Goal: Task Accomplishment & Management: Use online tool/utility

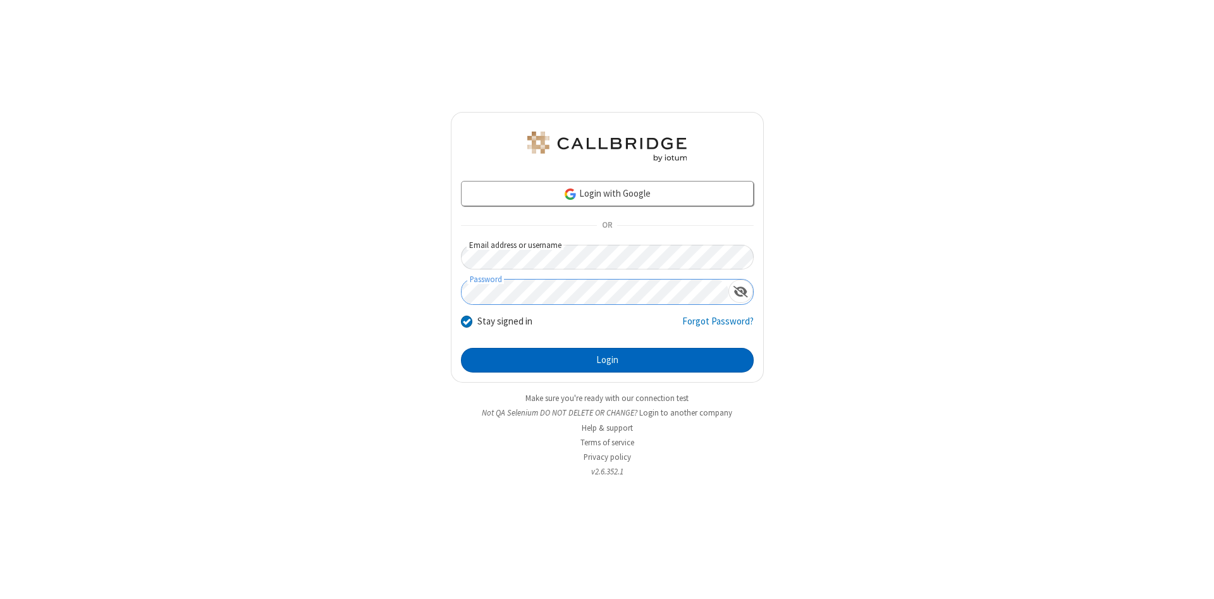
click at [607, 360] on button "Login" at bounding box center [607, 360] width 293 height 25
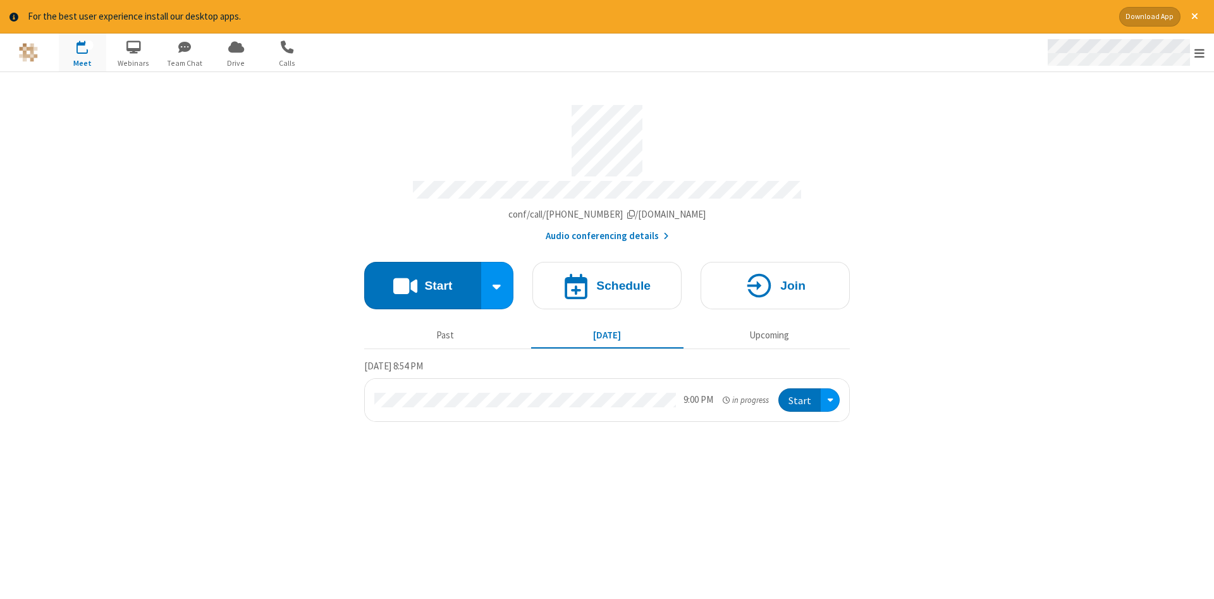
click at [1199, 53] on span "Open menu" at bounding box center [1199, 53] width 10 height 13
click at [236, 63] on span "Drive" at bounding box center [235, 63] width 47 height 11
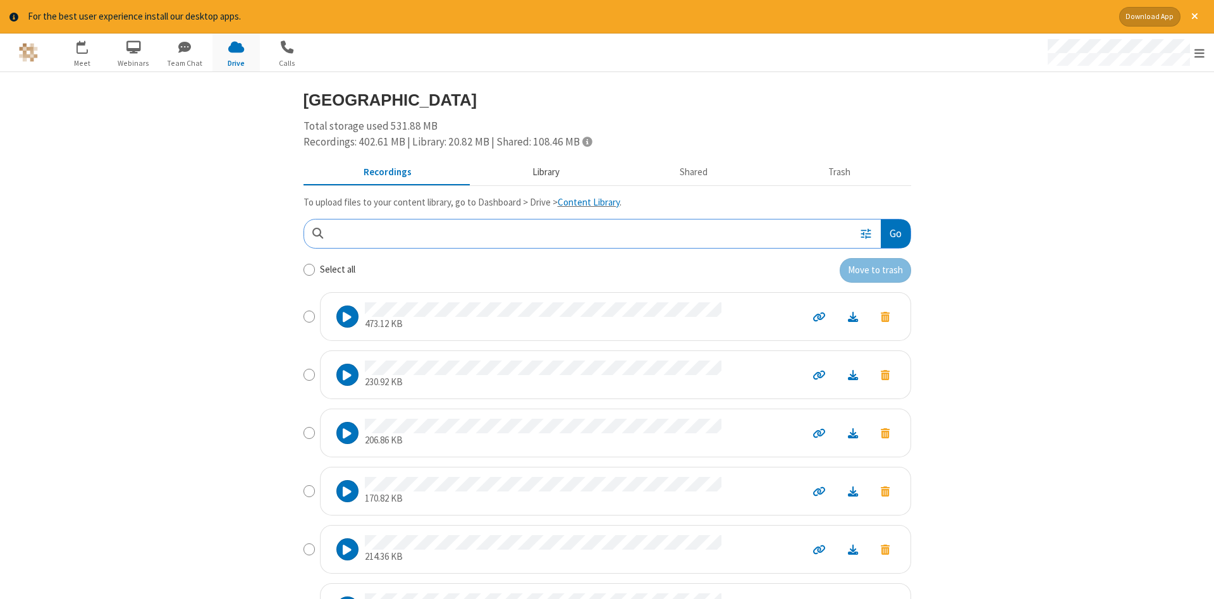
click at [544, 171] on button "Library" at bounding box center [546, 172] width 148 height 24
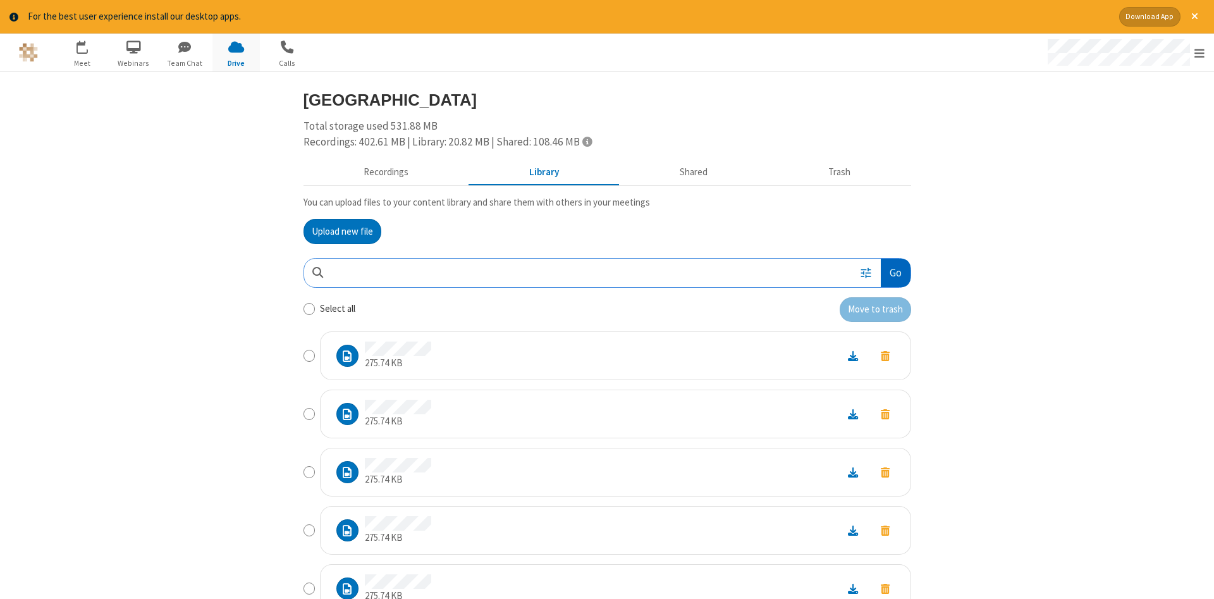
click at [895, 272] on button "Go" at bounding box center [895, 273] width 29 height 28
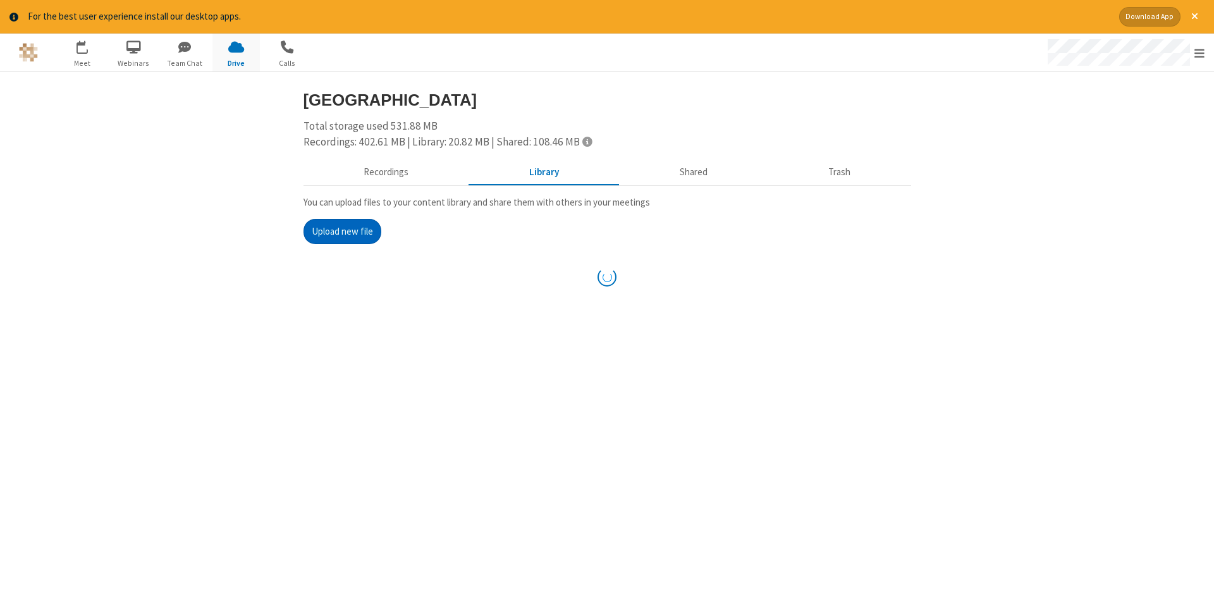
click at [342, 231] on button "Upload new file" at bounding box center [342, 231] width 78 height 25
